Goal: Transaction & Acquisition: Purchase product/service

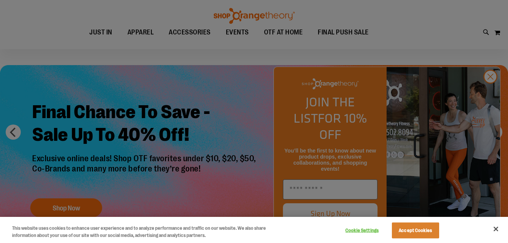
scroll to position [37, 0]
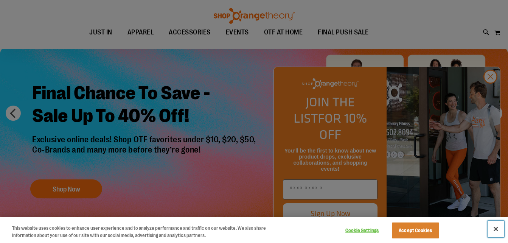
click at [494, 228] on button "Close" at bounding box center [496, 229] width 17 height 17
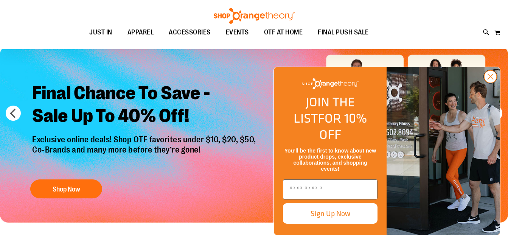
click at [493, 83] on circle "Close dialog" at bounding box center [490, 76] width 12 height 12
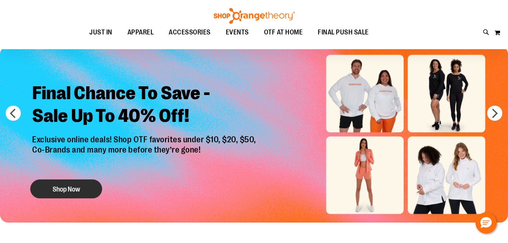
click at [96, 189] on button "Shop Now" at bounding box center [66, 188] width 72 height 19
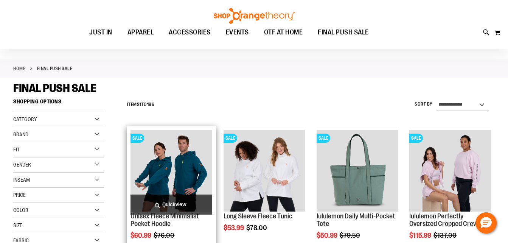
scroll to position [75, 0]
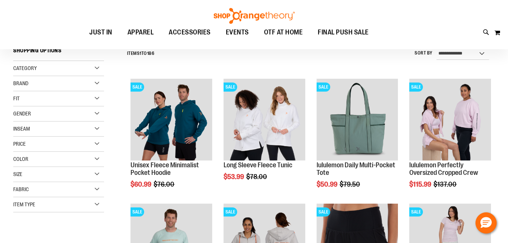
click at [90, 65] on div "Category" at bounding box center [58, 68] width 91 height 15
click at [17, 90] on link "Under $20" at bounding box center [54, 92] width 87 height 8
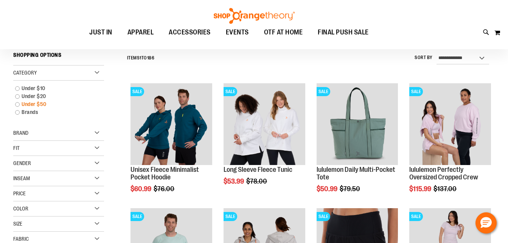
scroll to position [70, 0]
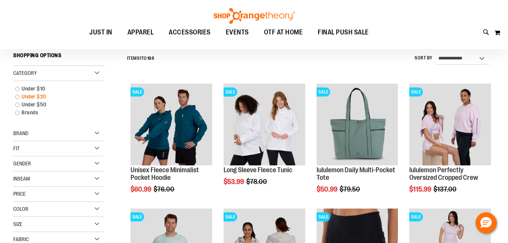
click at [18, 98] on link "Under $20" at bounding box center [54, 97] width 87 height 8
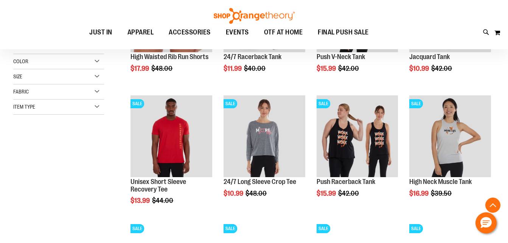
scroll to position [184, 0]
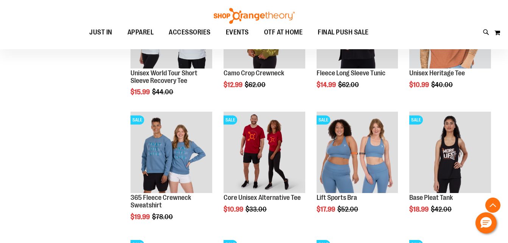
scroll to position [562, 0]
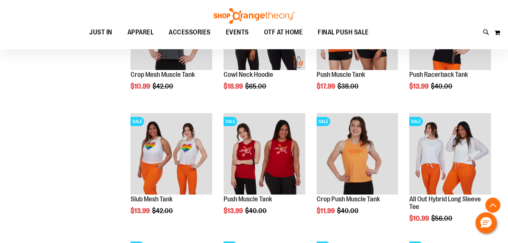
scroll to position [827, 0]
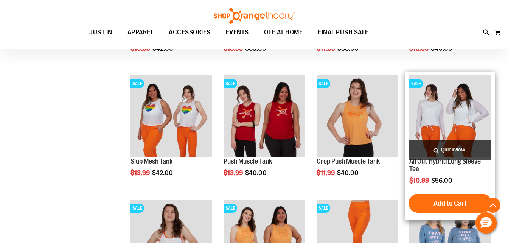
click at [445, 127] on img "product" at bounding box center [450, 116] width 82 height 82
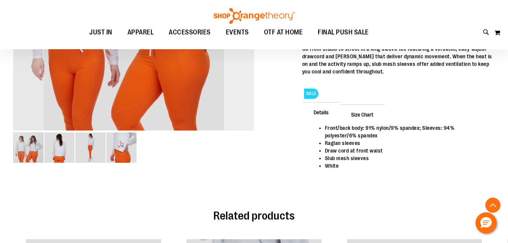
scroll to position [227, 0]
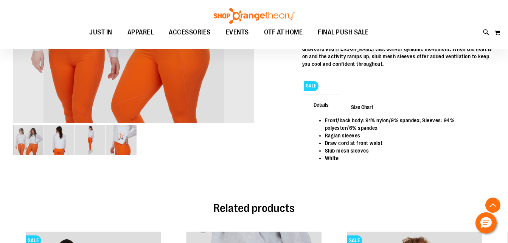
click at [53, 145] on img "image 2 of 4" at bounding box center [59, 140] width 30 height 30
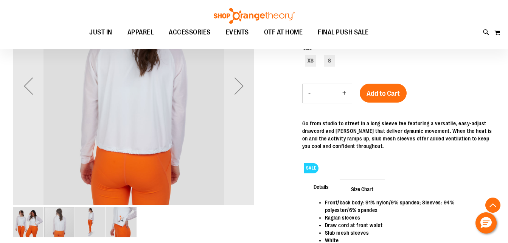
scroll to position [151, 0]
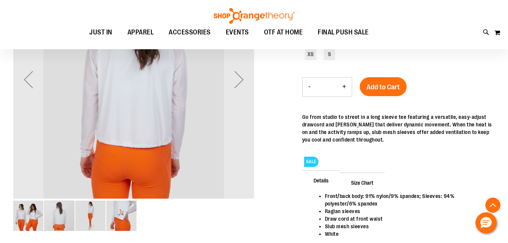
click at [96, 222] on img "image 3 of 4" at bounding box center [90, 215] width 30 height 30
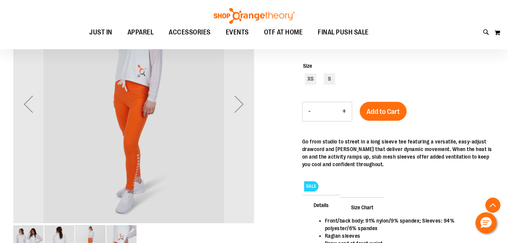
scroll to position [113, 0]
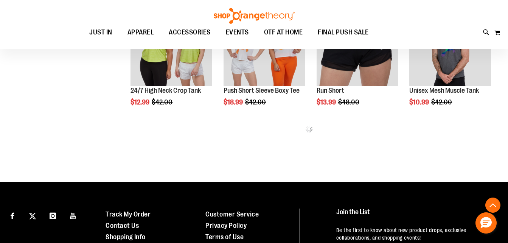
scroll to position [227, 0]
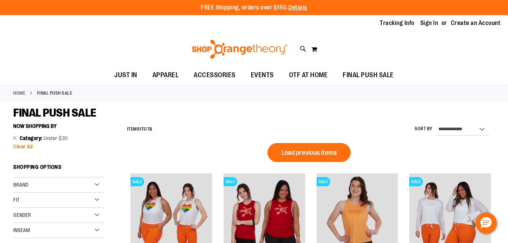
click at [23, 148] on span "Clear All" at bounding box center [23, 146] width 20 height 6
click at [26, 148] on span "Clear All" at bounding box center [23, 146] width 20 height 6
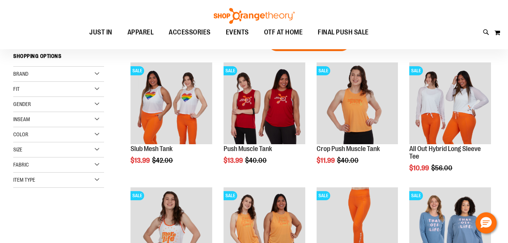
scroll to position [6, 0]
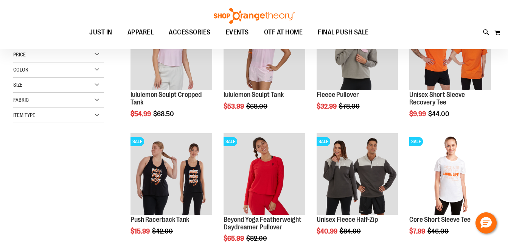
scroll to position [82, 0]
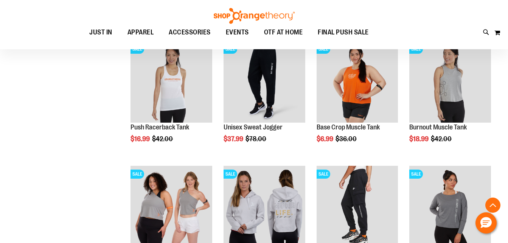
scroll to position [385, 0]
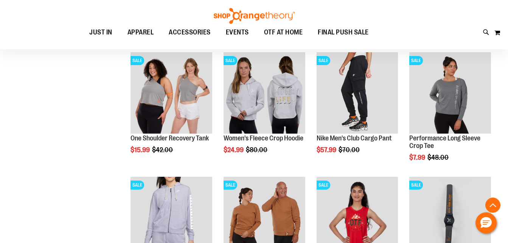
scroll to position [612, 0]
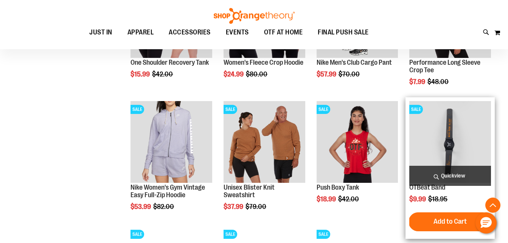
click at [444, 143] on img "product" at bounding box center [450, 142] width 82 height 82
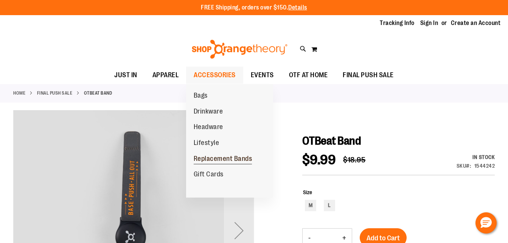
click at [219, 157] on span "Replacement Bands" at bounding box center [223, 159] width 59 height 9
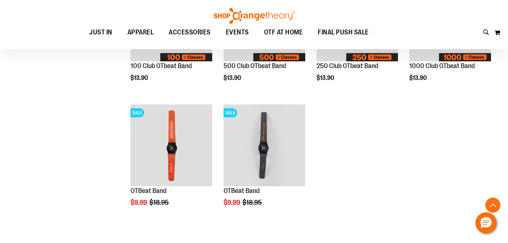
scroll to position [189, 0]
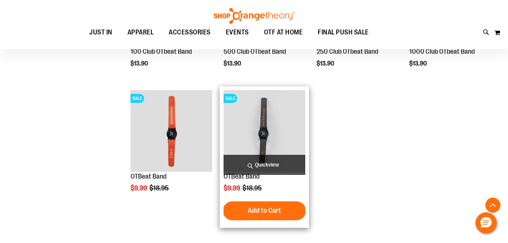
click at [260, 136] on img "product" at bounding box center [265, 131] width 82 height 82
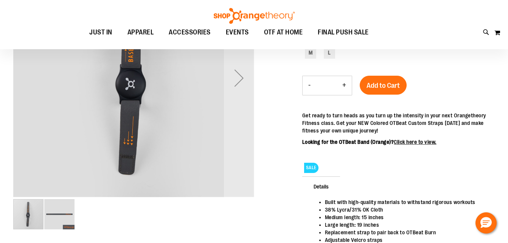
scroll to position [189, 0]
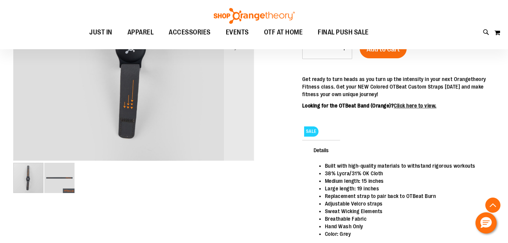
click at [58, 182] on img "image 2 of 2" at bounding box center [59, 178] width 30 height 30
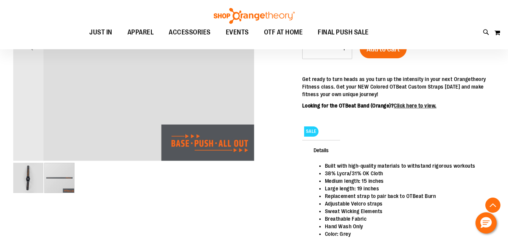
click at [20, 183] on img "image 1 of 2" at bounding box center [28, 178] width 30 height 30
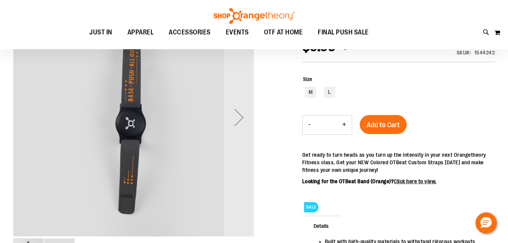
scroll to position [75, 0]
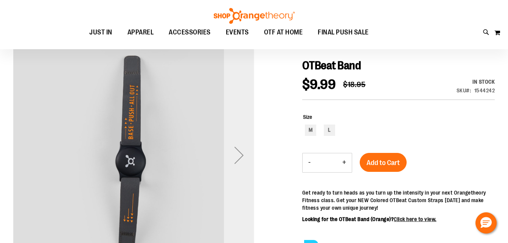
click at [240, 156] on div "Next" at bounding box center [239, 155] width 30 height 30
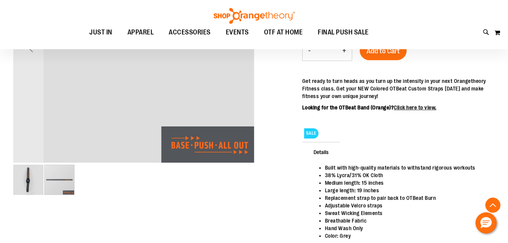
scroll to position [189, 0]
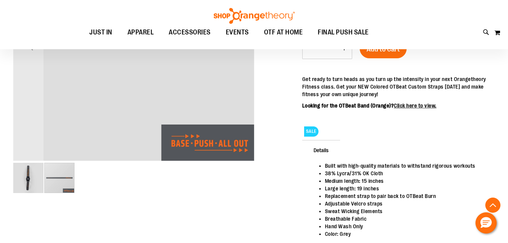
click at [56, 182] on div "carousel" at bounding box center [59, 178] width 30 height 30
click at [22, 180] on img "image 1 of 2" at bounding box center [28, 178] width 30 height 30
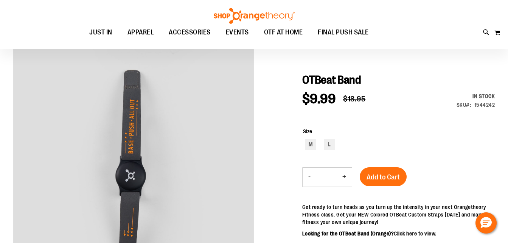
scroll to position [0, 0]
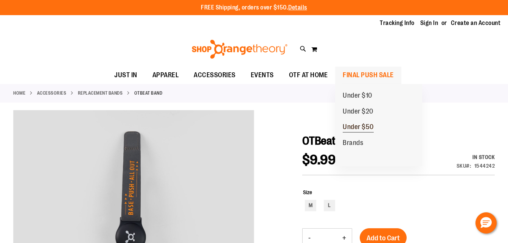
click at [356, 126] on span "Under $50" at bounding box center [358, 127] width 31 height 9
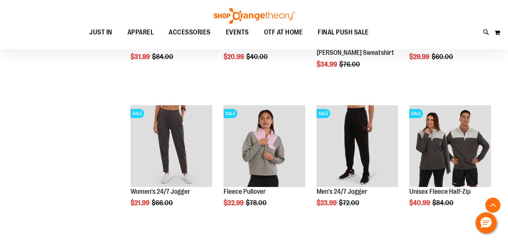
scroll to position [227, 0]
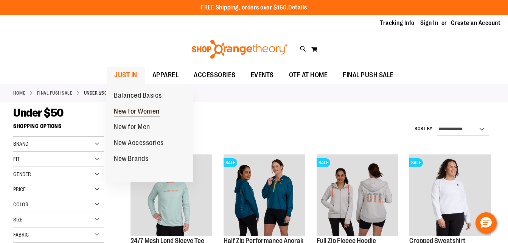
click at [128, 109] on span "New for Women" at bounding box center [137, 111] width 46 height 9
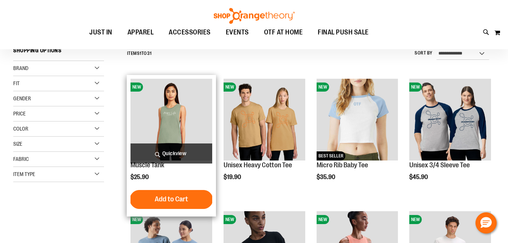
scroll to position [113, 0]
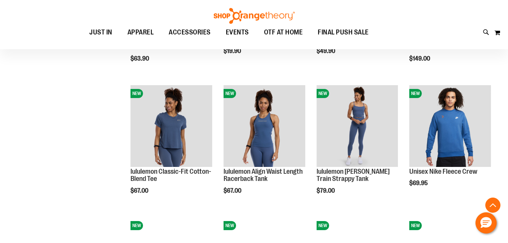
scroll to position [605, 0]
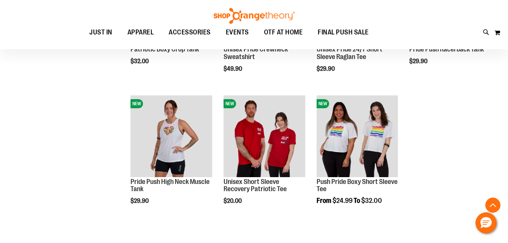
scroll to position [1021, 0]
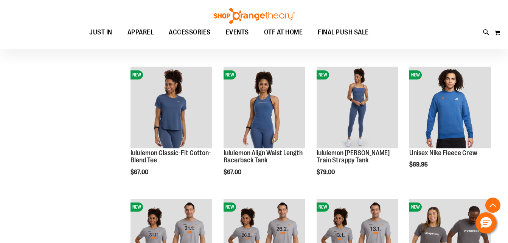
scroll to position [605, 0]
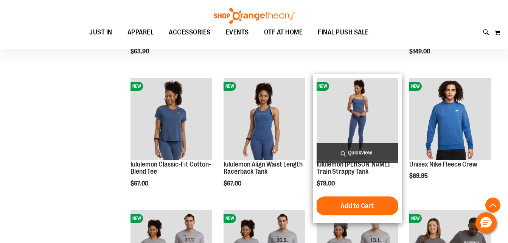
click at [358, 124] on img "product" at bounding box center [358, 119] width 82 height 82
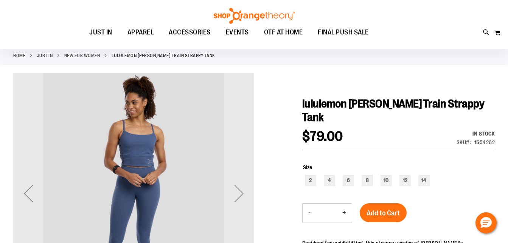
scroll to position [37, 0]
click at [238, 193] on div "Next" at bounding box center [239, 193] width 30 height 30
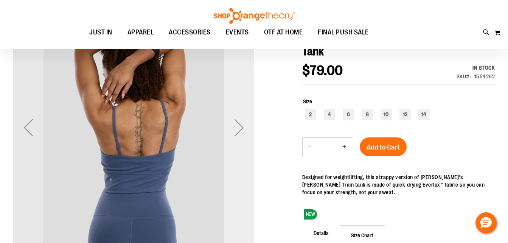
scroll to position [113, 0]
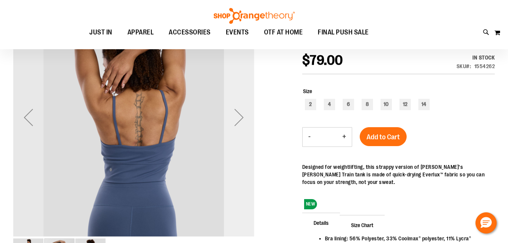
click at [239, 116] on div "Next" at bounding box center [239, 117] width 30 height 30
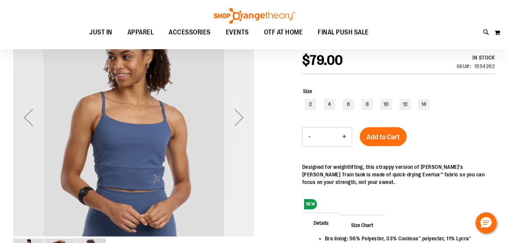
click at [239, 116] on div "Next" at bounding box center [239, 117] width 30 height 30
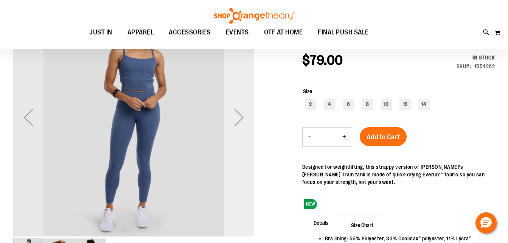
click at [239, 116] on div "Next" at bounding box center [239, 117] width 30 height 30
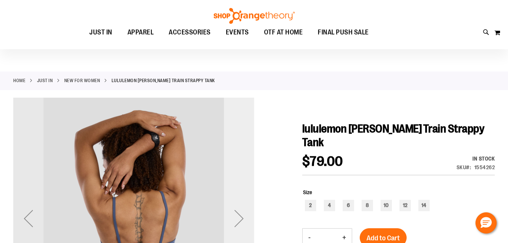
scroll to position [0, 0]
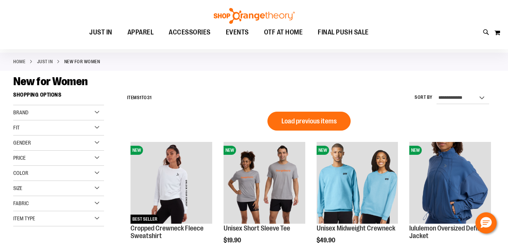
scroll to position [44, 0]
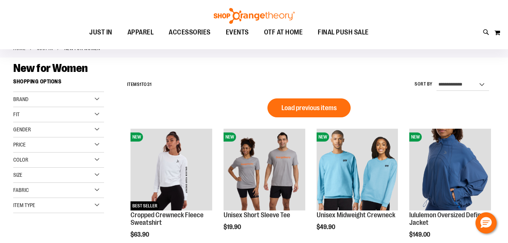
click at [97, 202] on div "Item Type" at bounding box center [58, 205] width 91 height 15
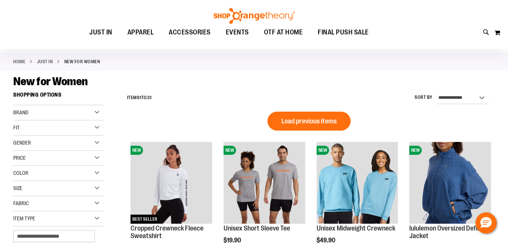
scroll to position [0, 0]
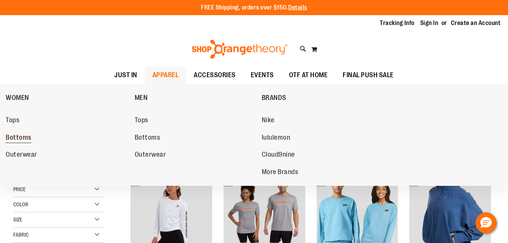
click at [28, 138] on span "Bottoms" at bounding box center [19, 138] width 26 height 9
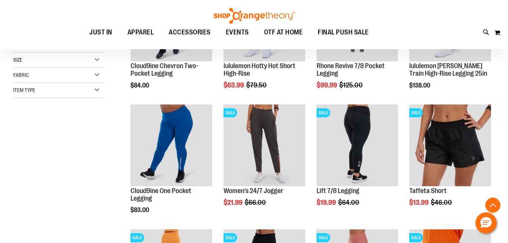
scroll to position [189, 0]
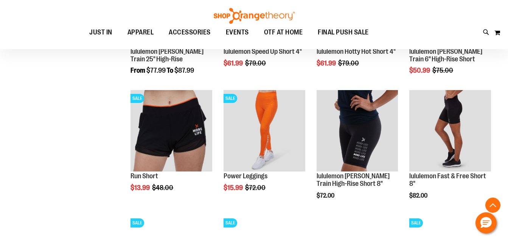
scroll to position [567, 0]
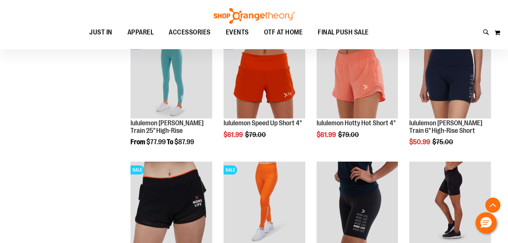
scroll to position [264, 0]
